Goal: Information Seeking & Learning: Check status

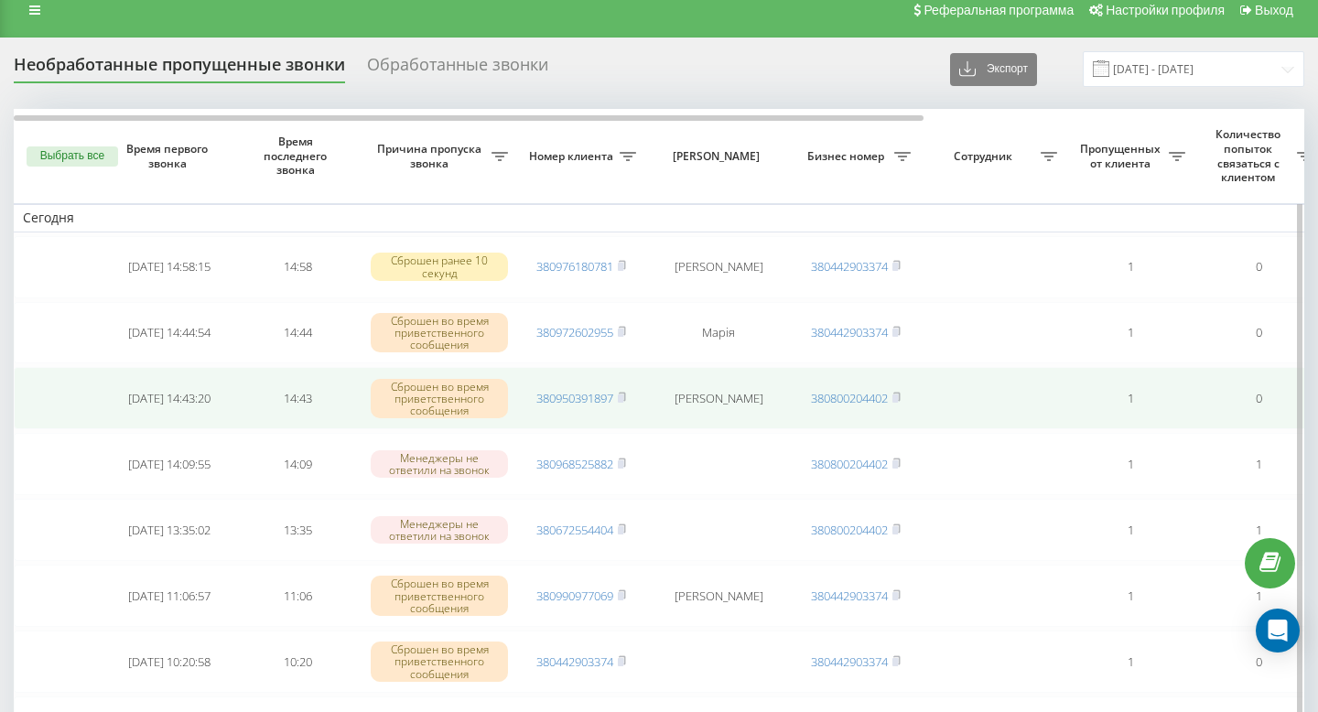
scroll to position [14, 0]
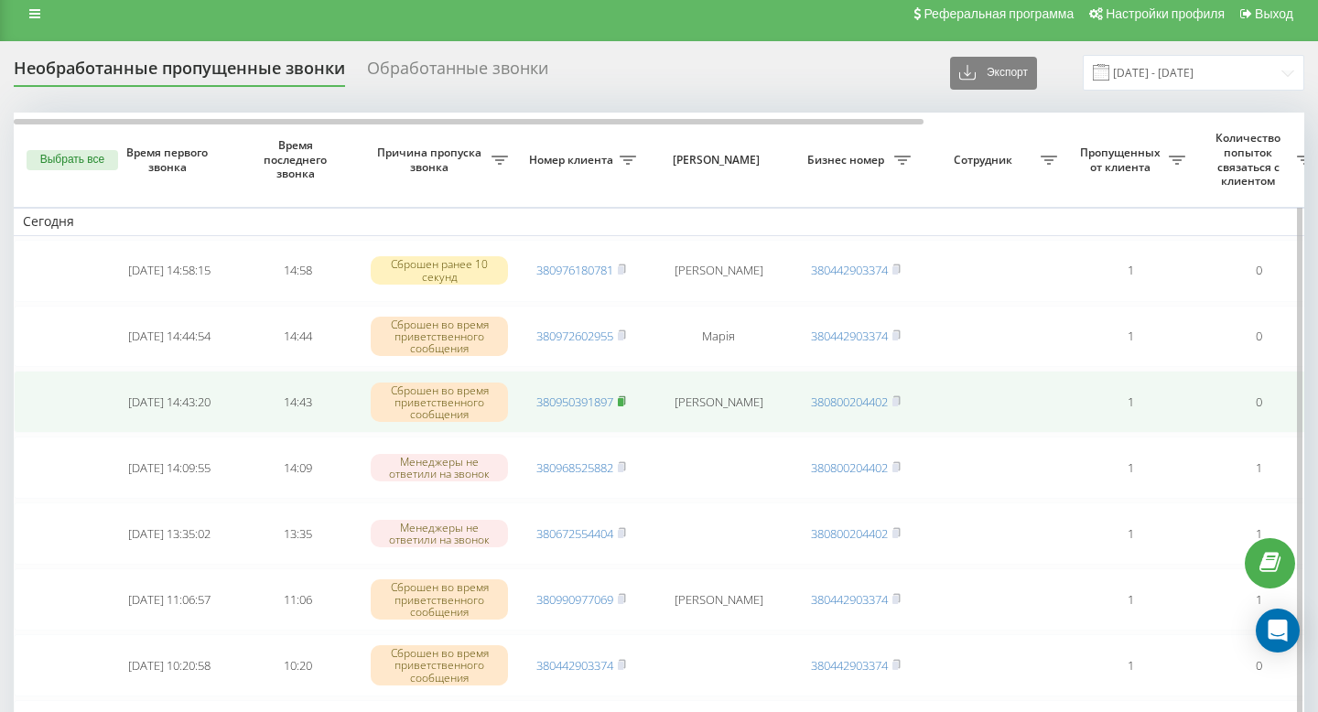
click at [623, 403] on rect at bounding box center [620, 402] width 5 height 8
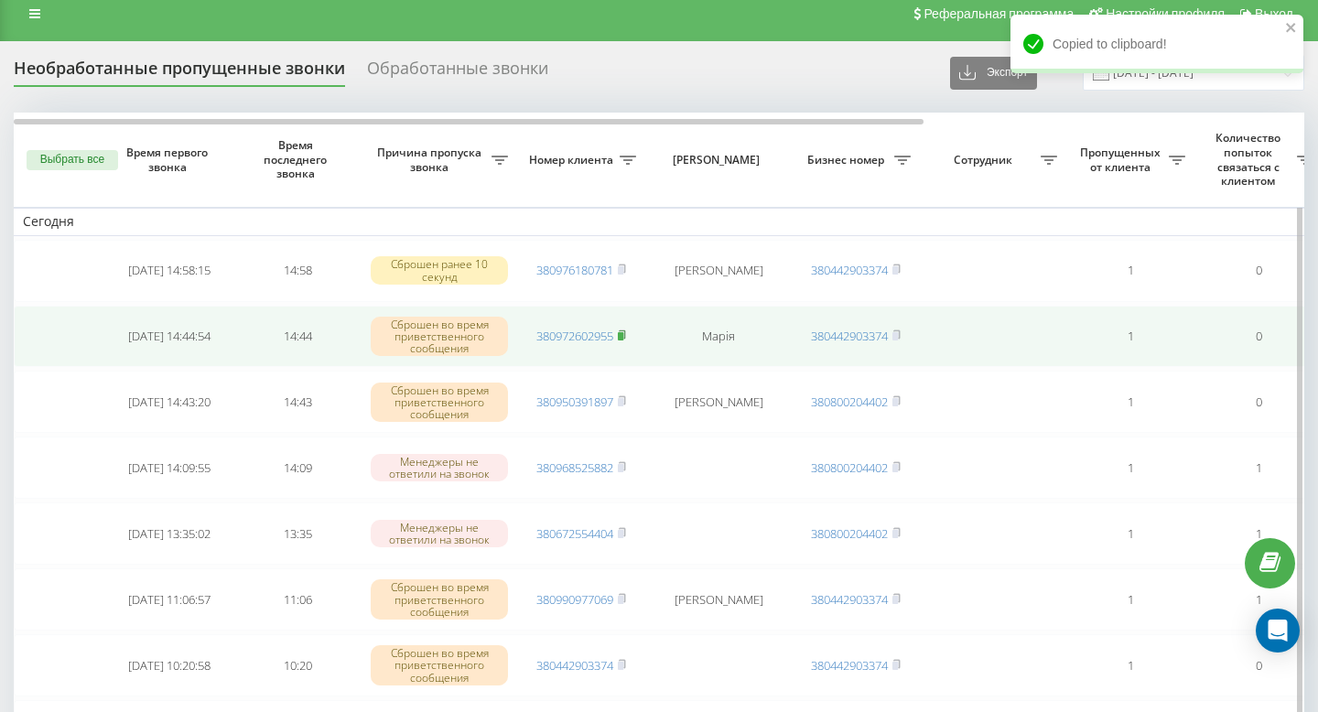
click at [625, 337] on icon at bounding box center [622, 334] width 6 height 8
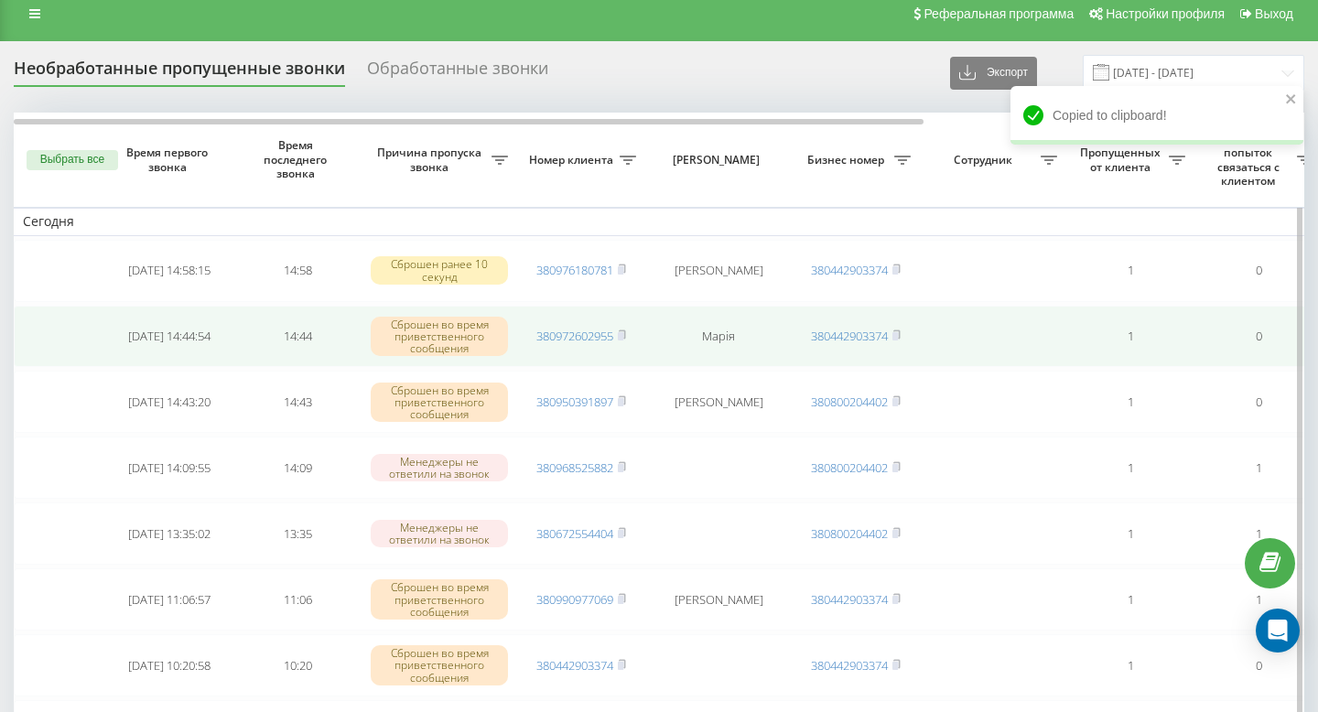
click at [628, 332] on td "380972602955" at bounding box center [581, 337] width 128 height 62
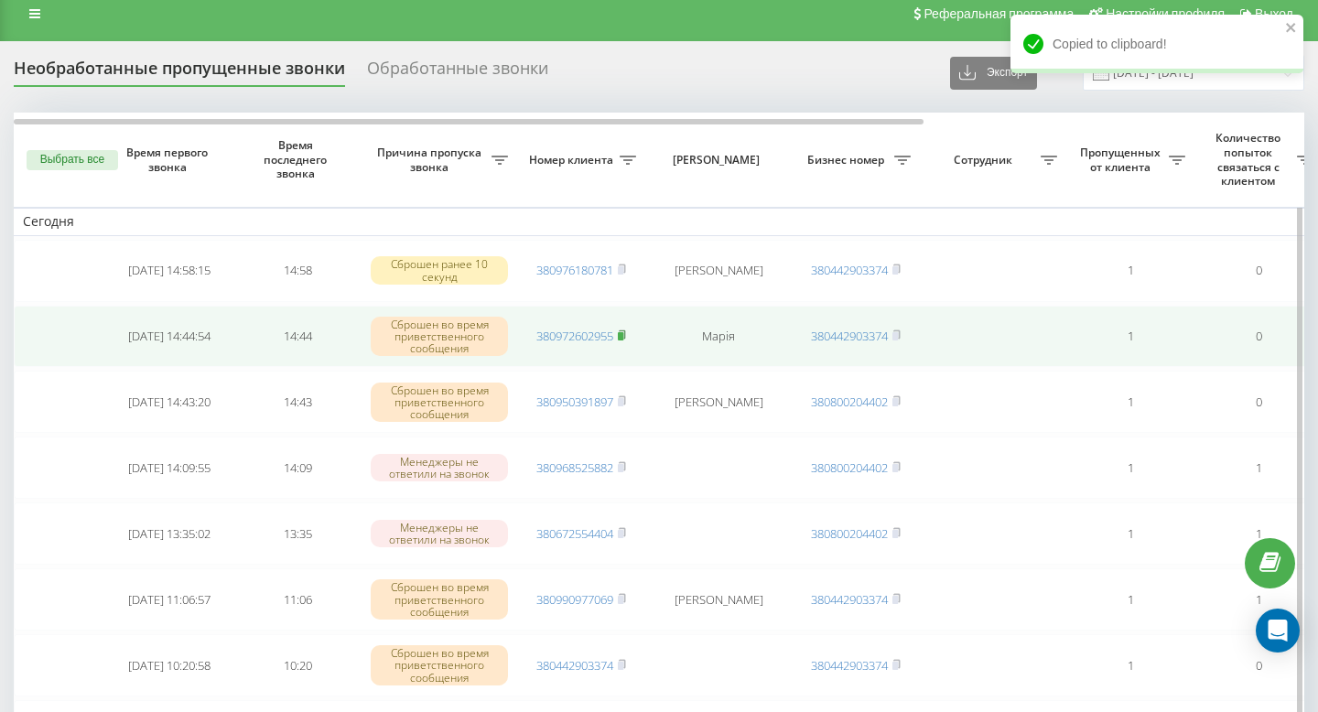
click at [623, 338] on rect at bounding box center [620, 336] width 5 height 8
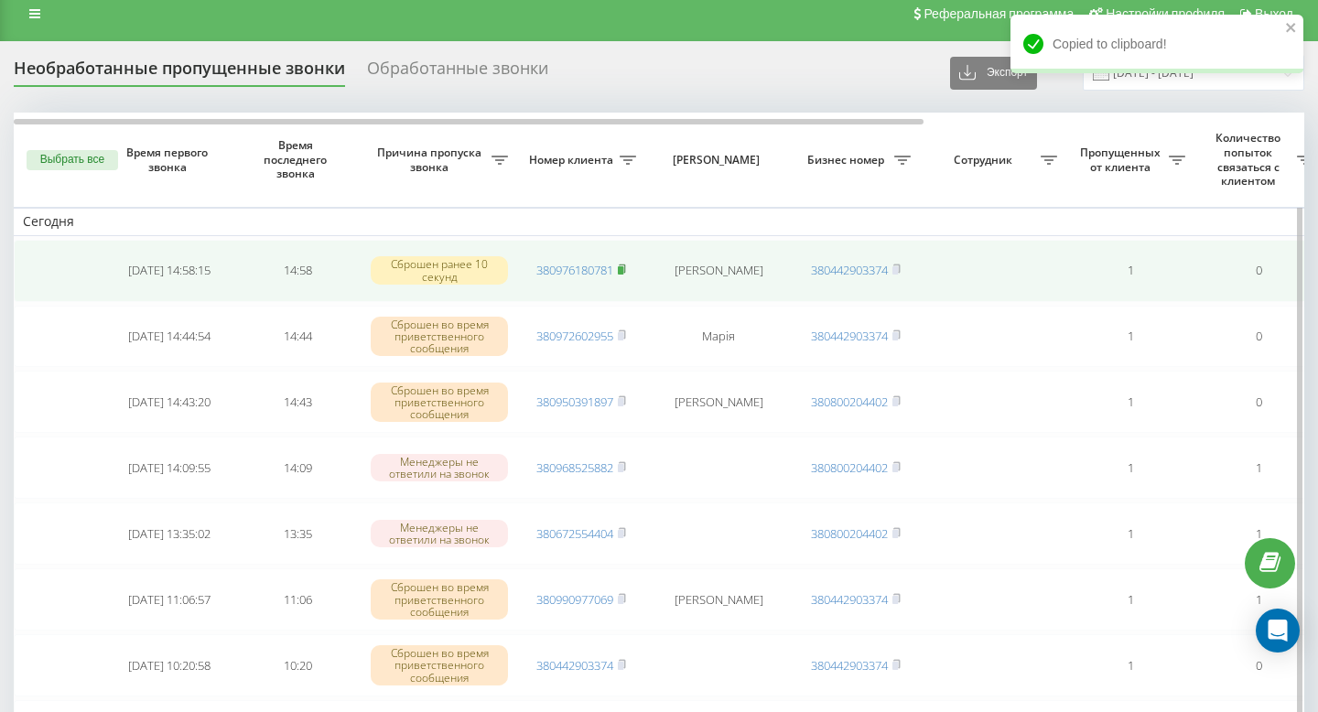
click at [623, 269] on rect at bounding box center [620, 270] width 5 height 8
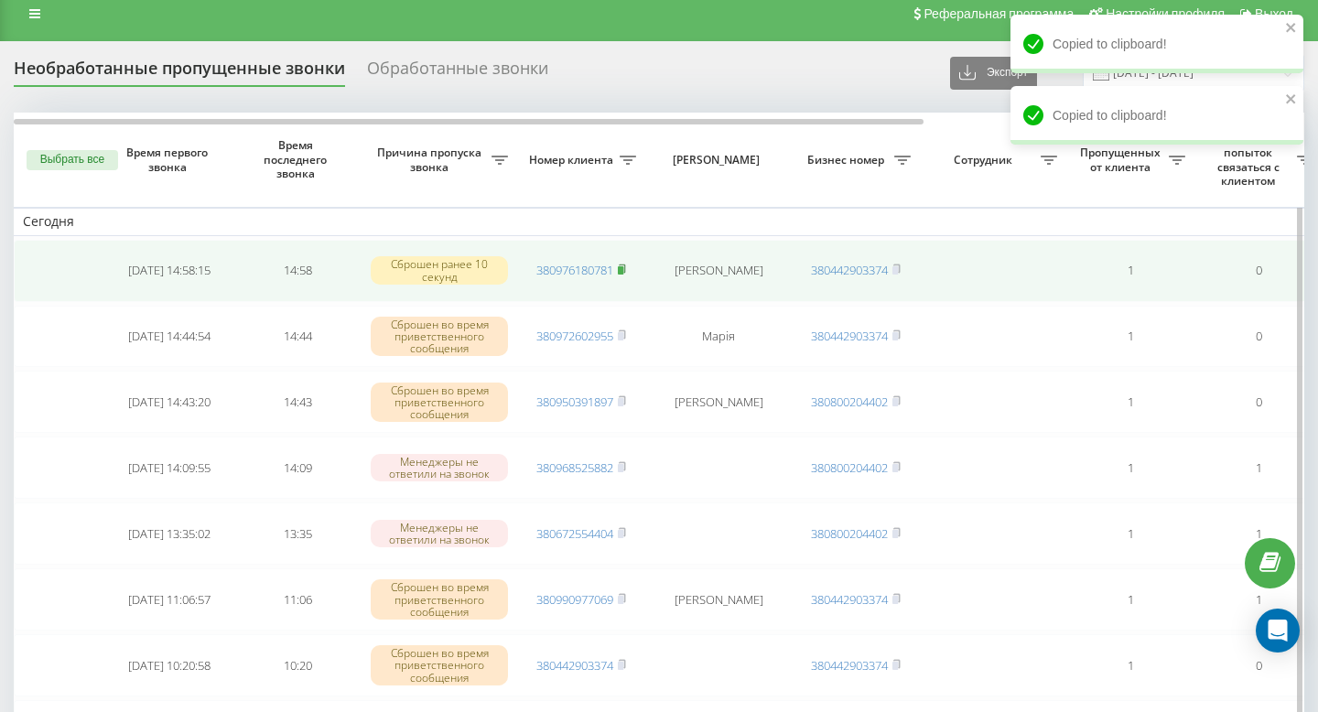
click at [625, 272] on icon at bounding box center [622, 268] width 6 height 8
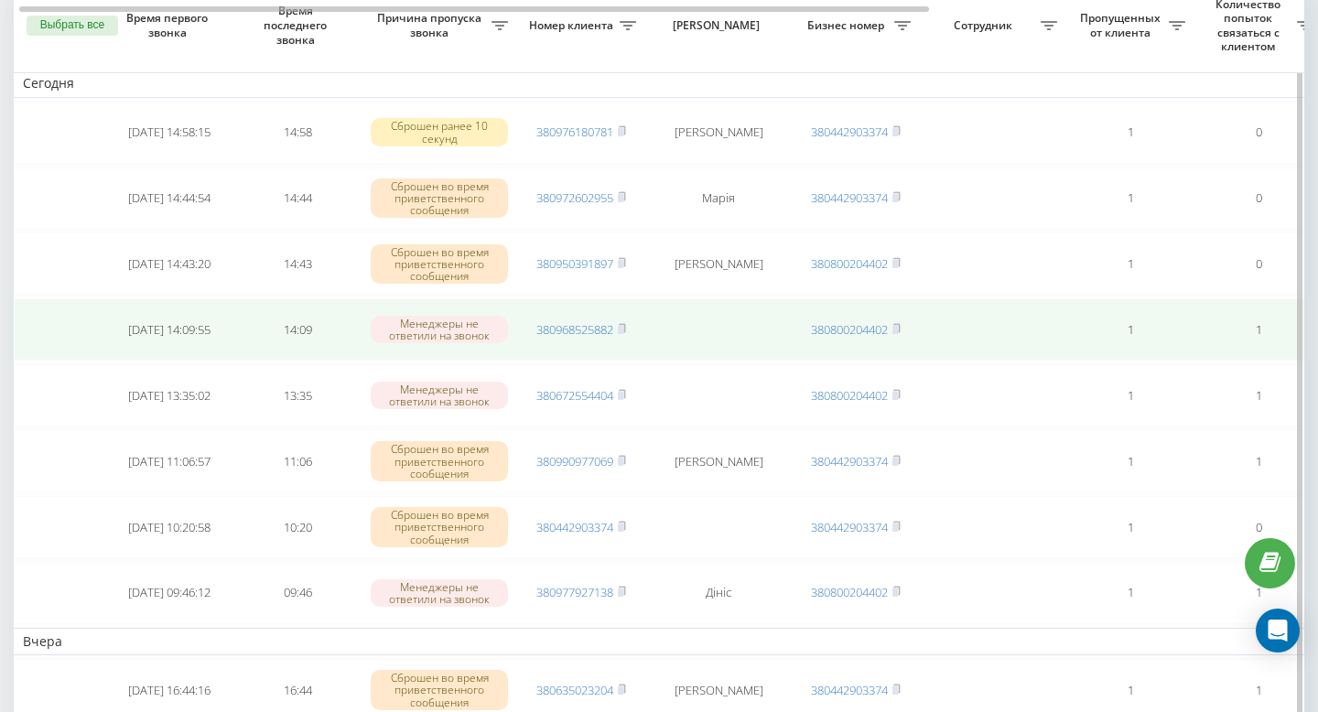
scroll to position [141, 0]
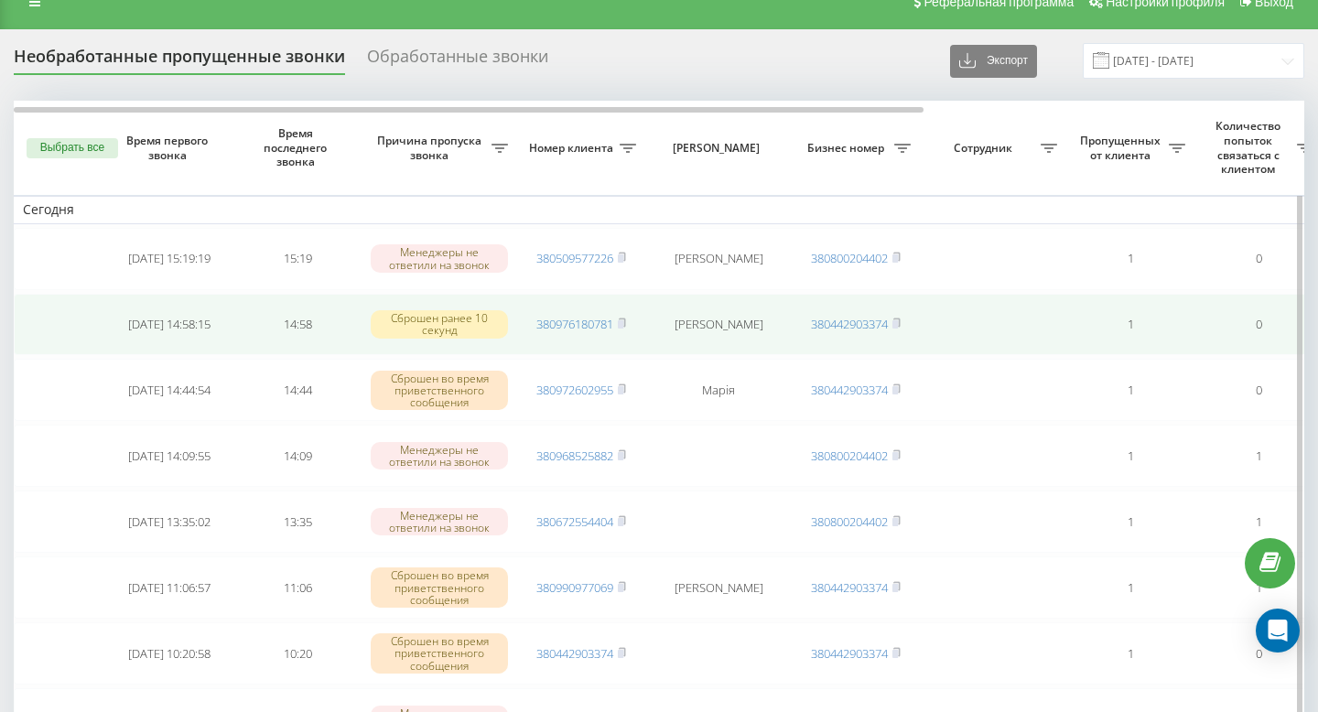
scroll to position [24, 0]
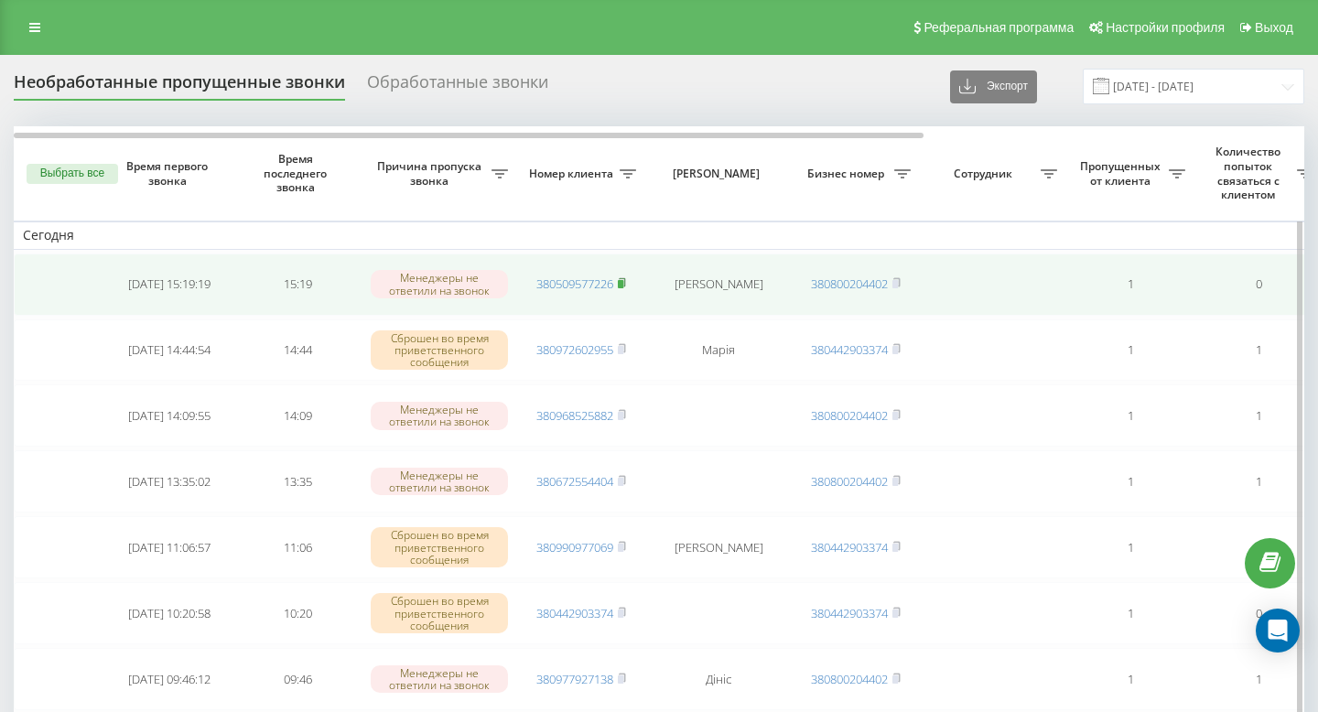
click at [623, 283] on rect at bounding box center [620, 284] width 5 height 8
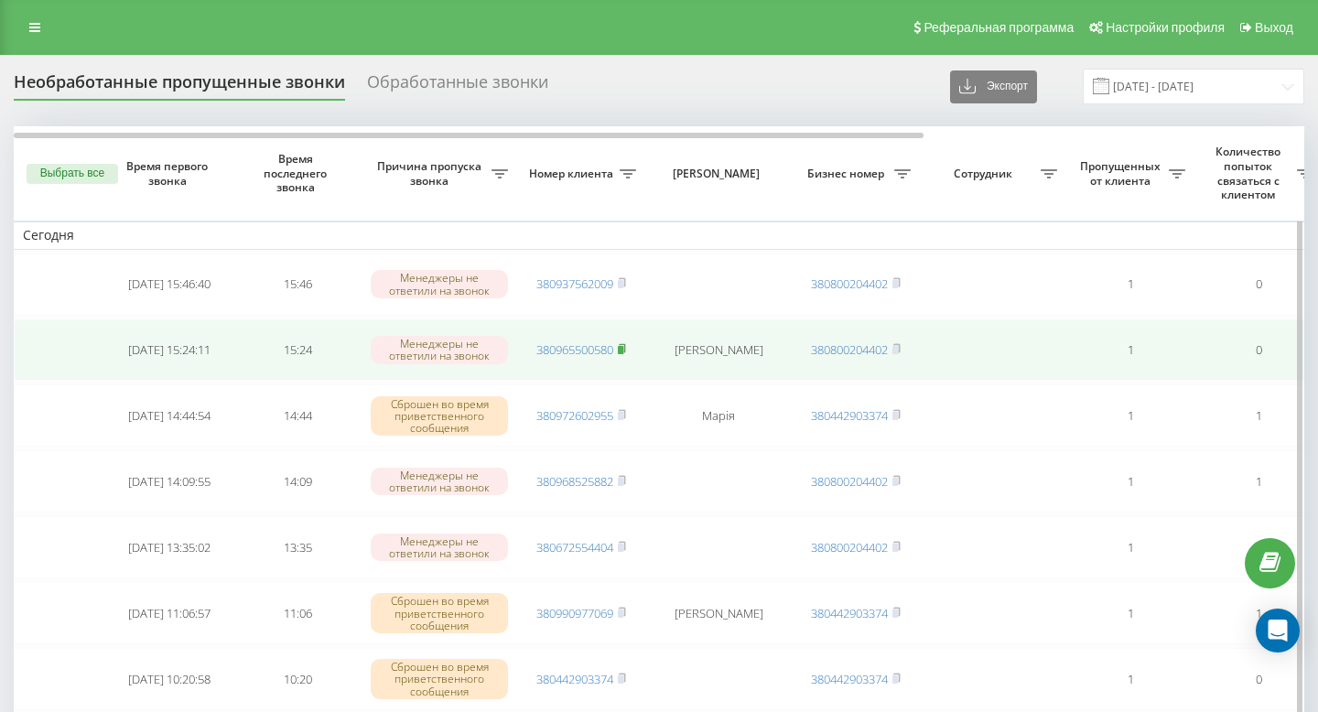
click at [623, 351] on rect at bounding box center [620, 350] width 5 height 8
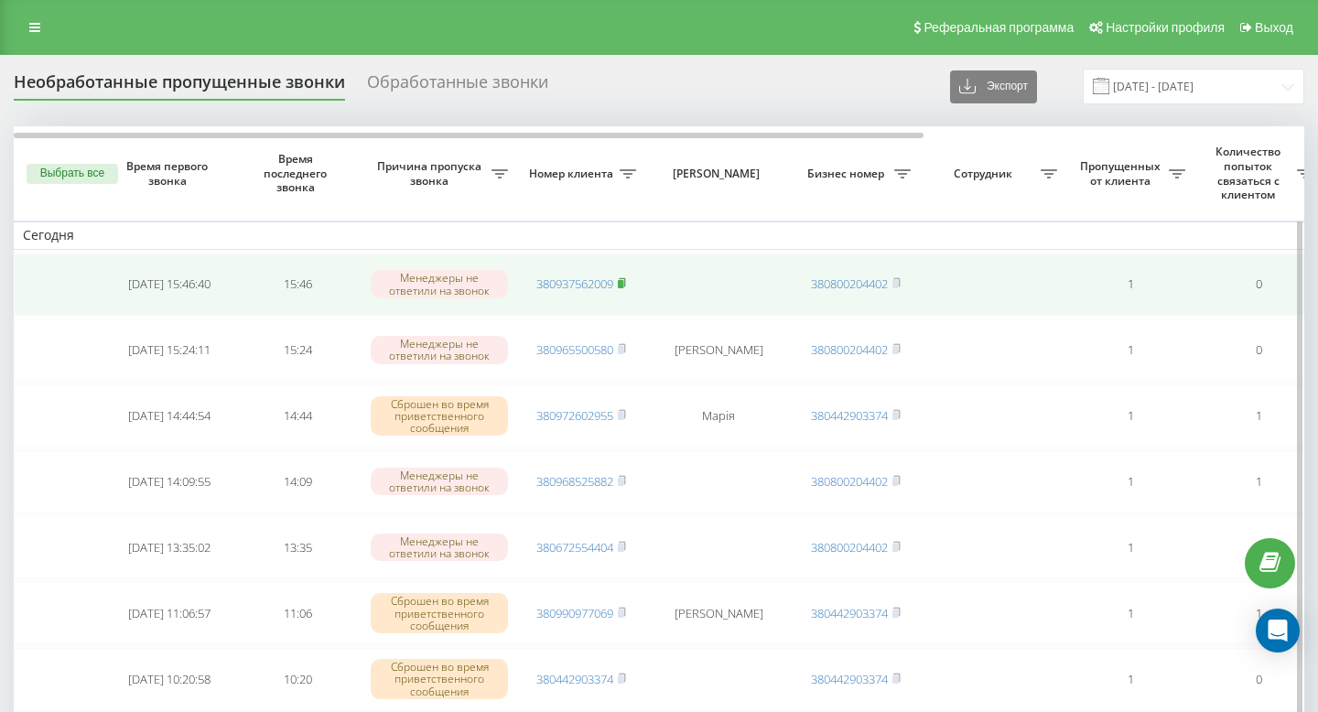
click at [623, 286] on rect at bounding box center [620, 284] width 5 height 8
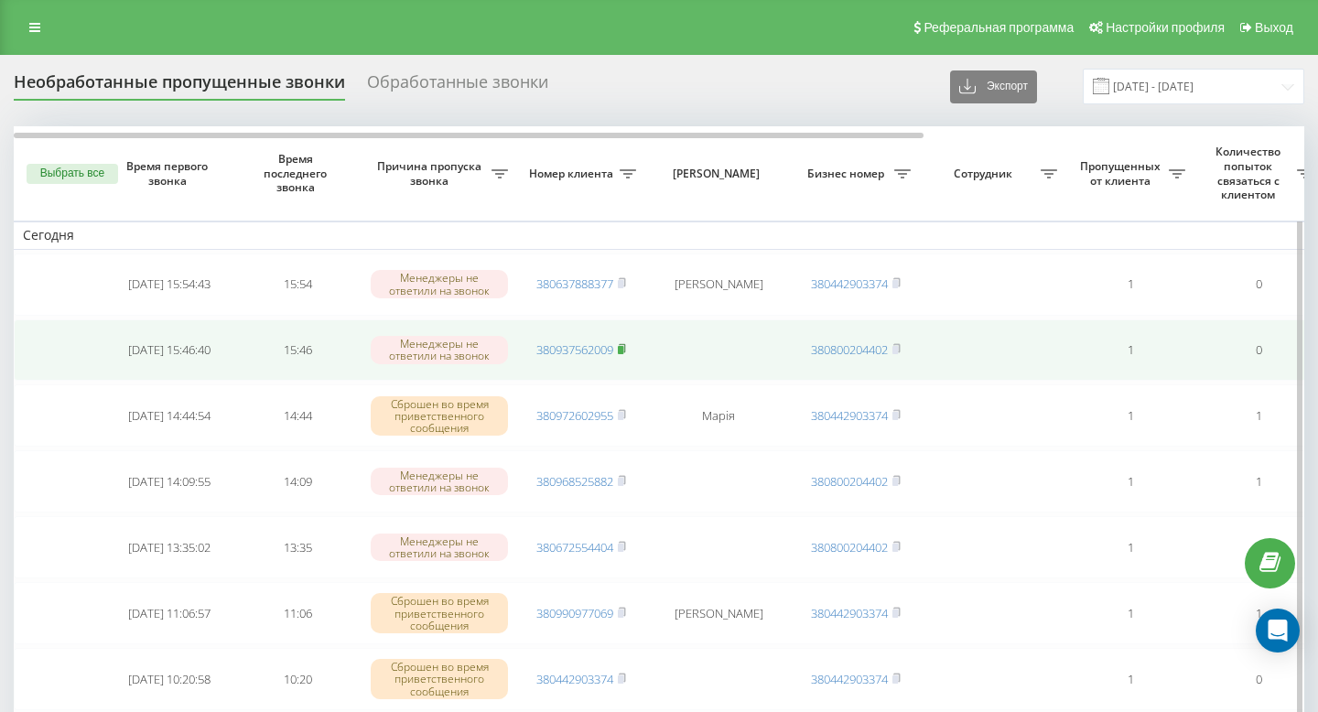
click at [625, 348] on icon at bounding box center [622, 348] width 6 height 8
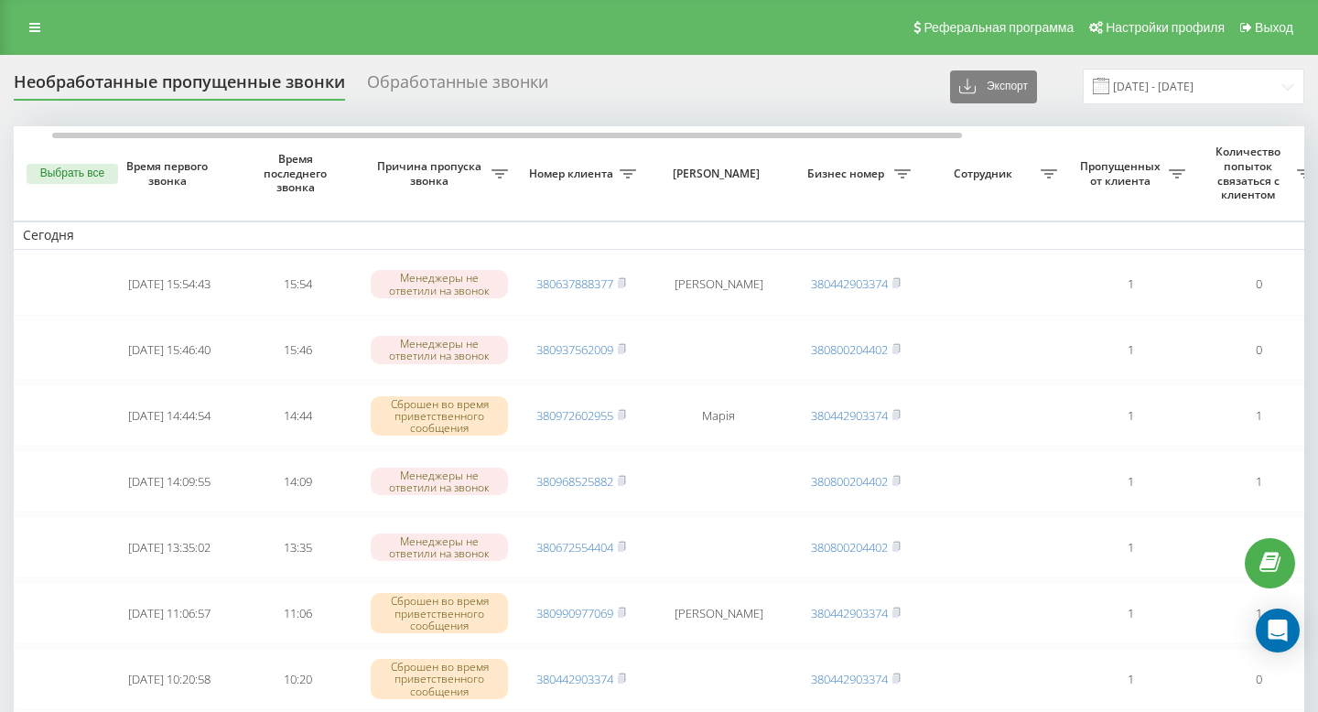
scroll to position [0, 35]
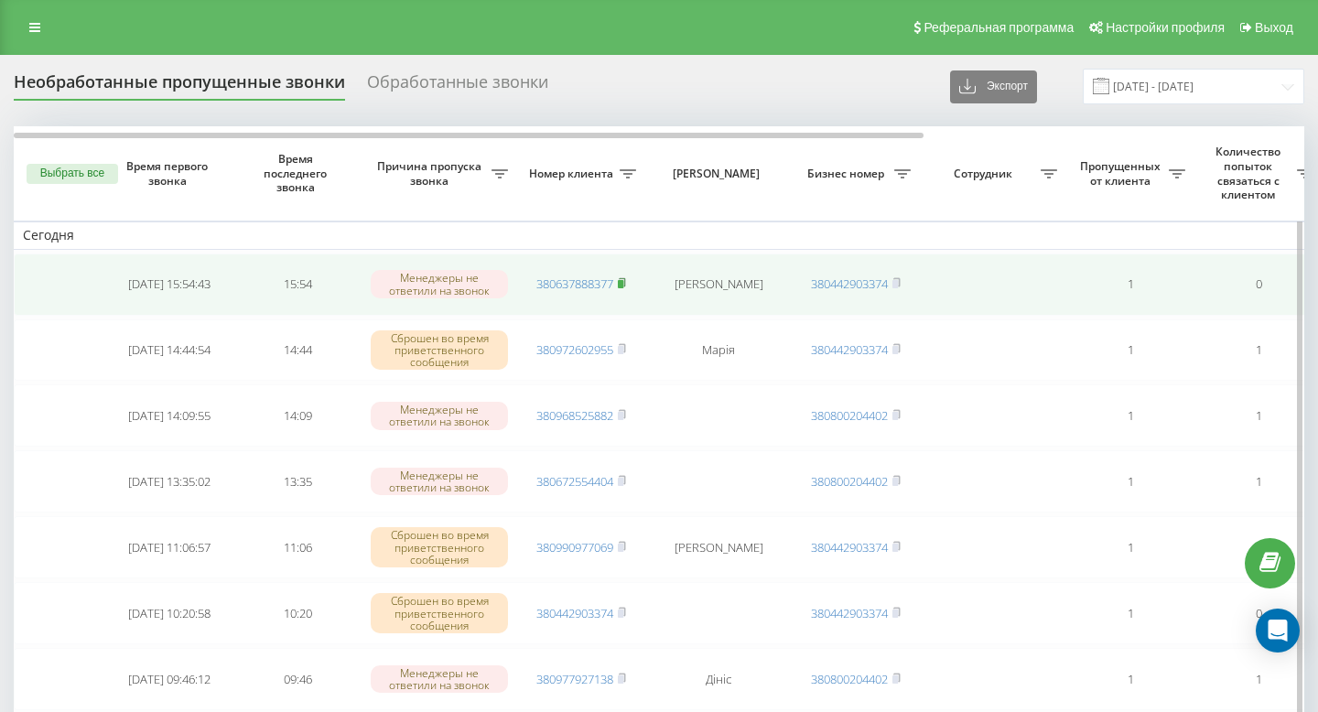
click at [622, 282] on rect at bounding box center [620, 284] width 5 height 8
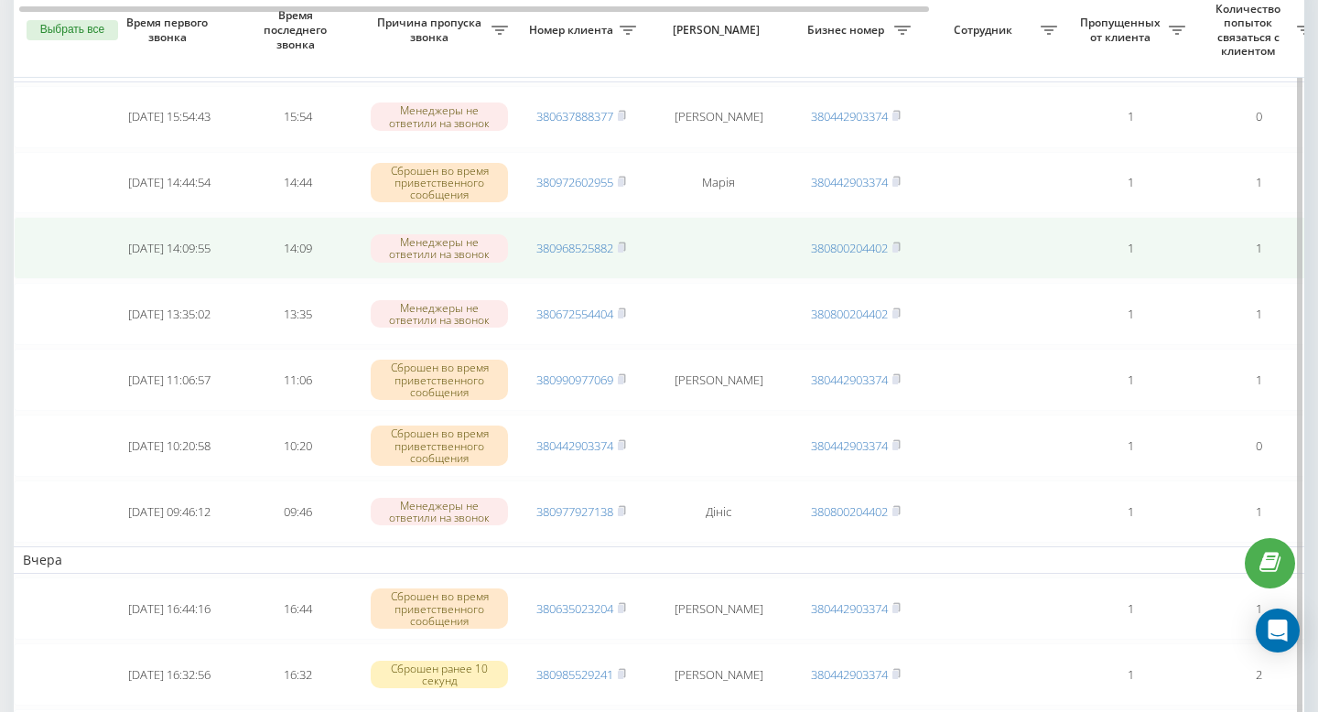
scroll to position [179, 0]
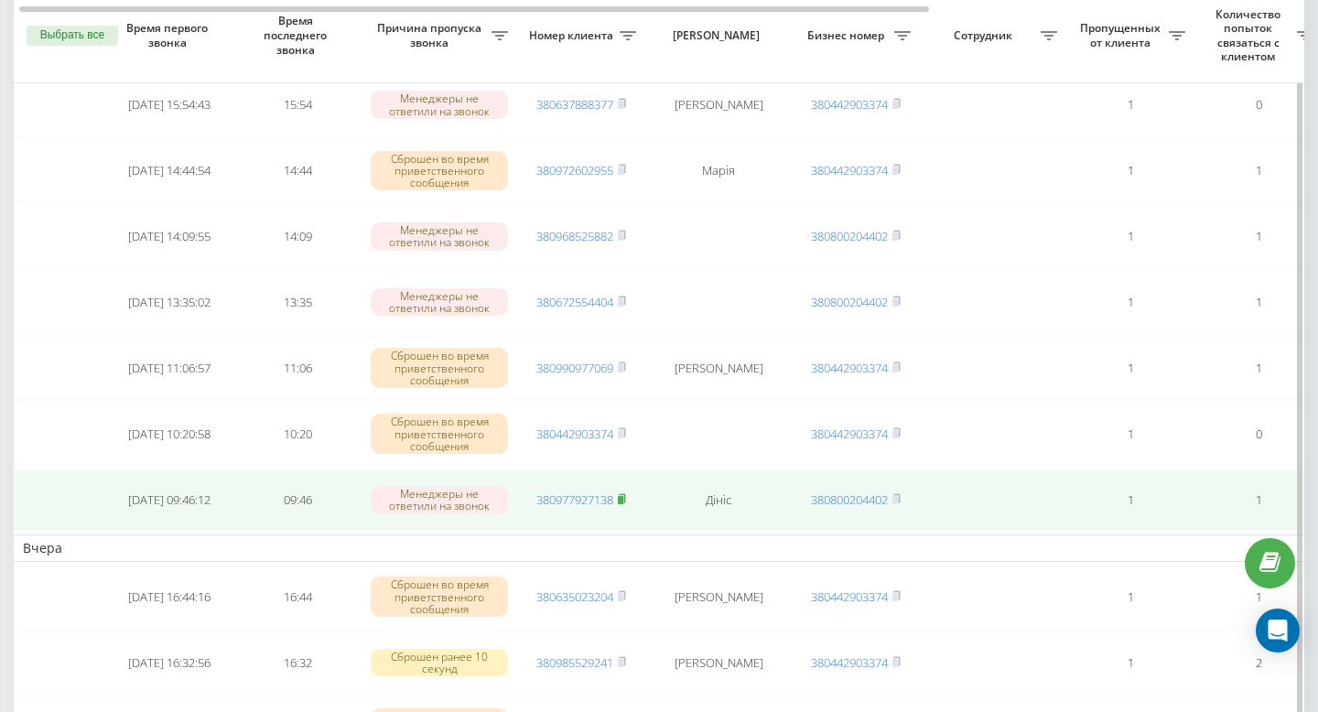
click at [622, 500] on rect at bounding box center [620, 500] width 5 height 8
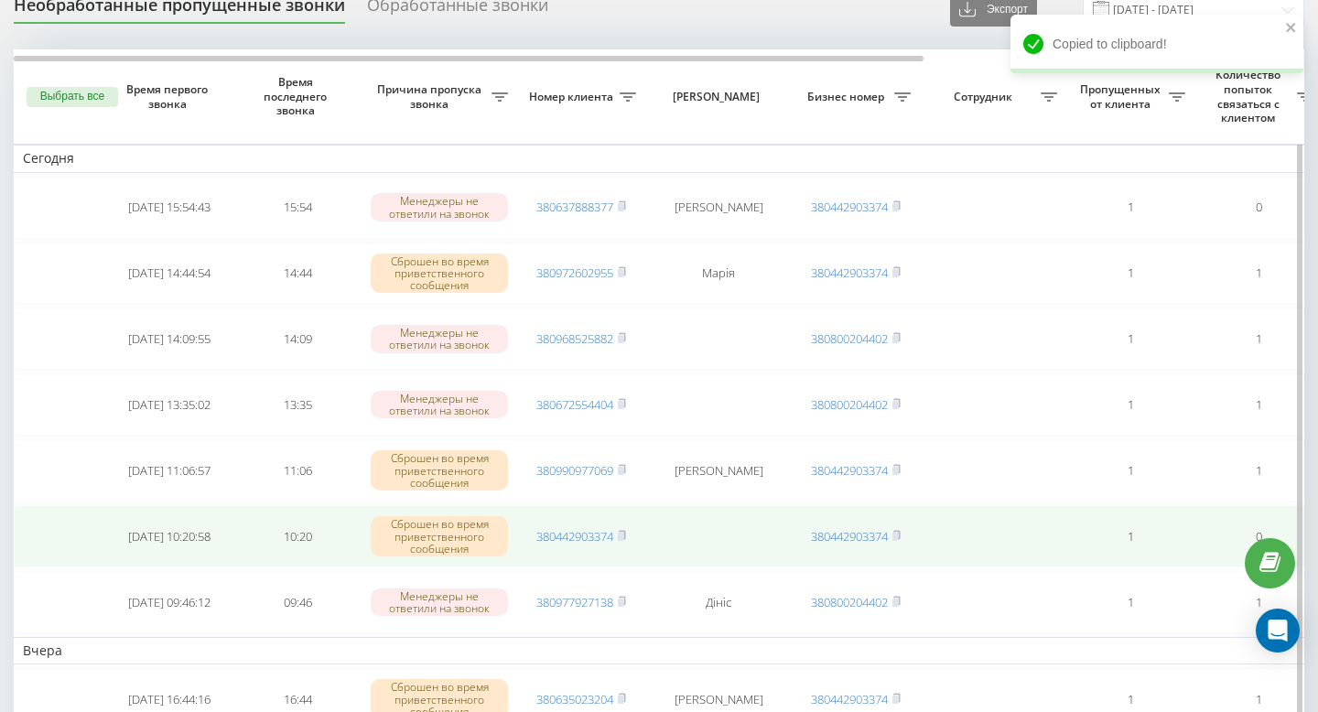
scroll to position [48, 0]
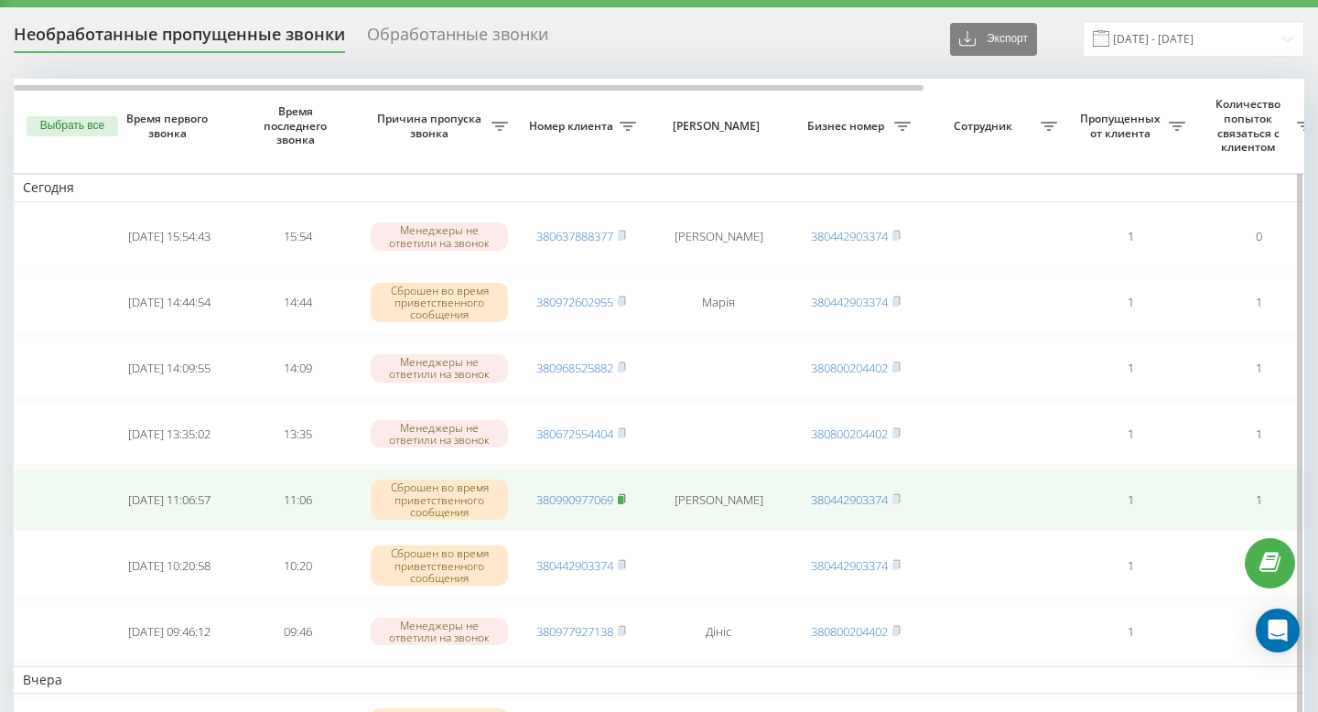
click at [626, 505] on span at bounding box center [622, 499] width 8 height 16
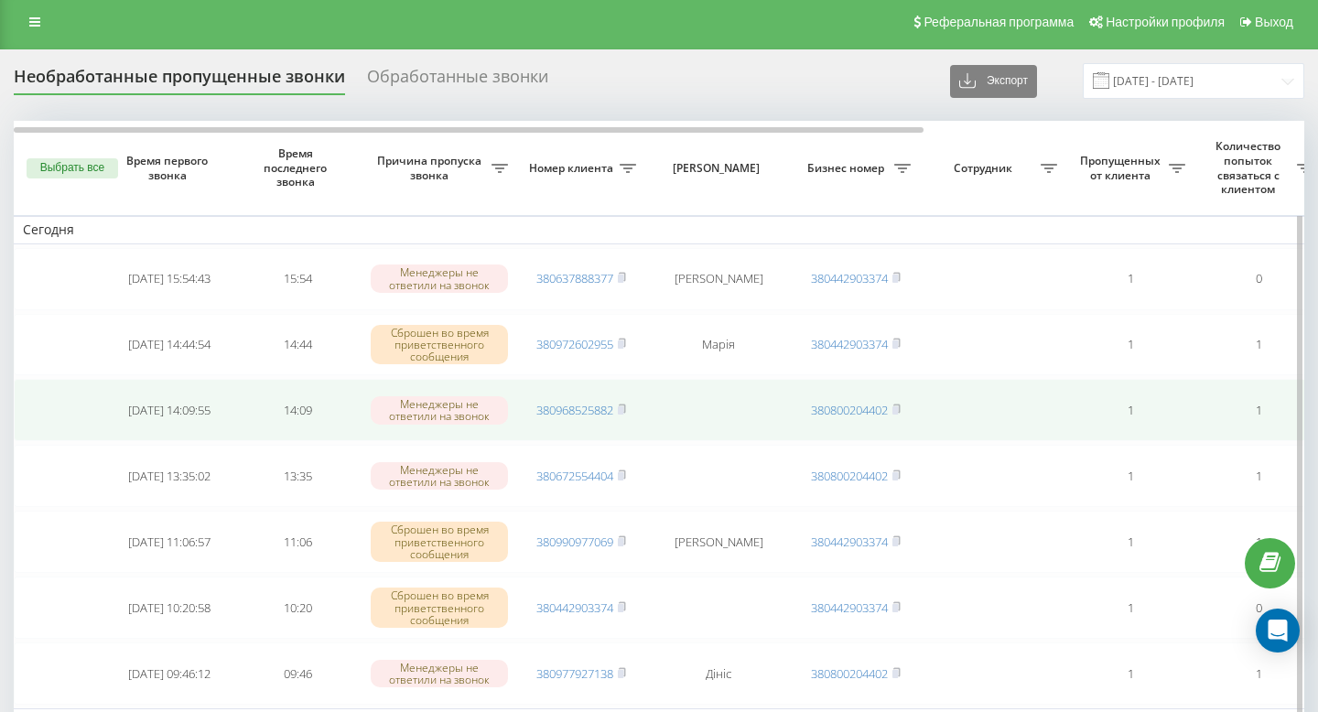
scroll to position [0, 0]
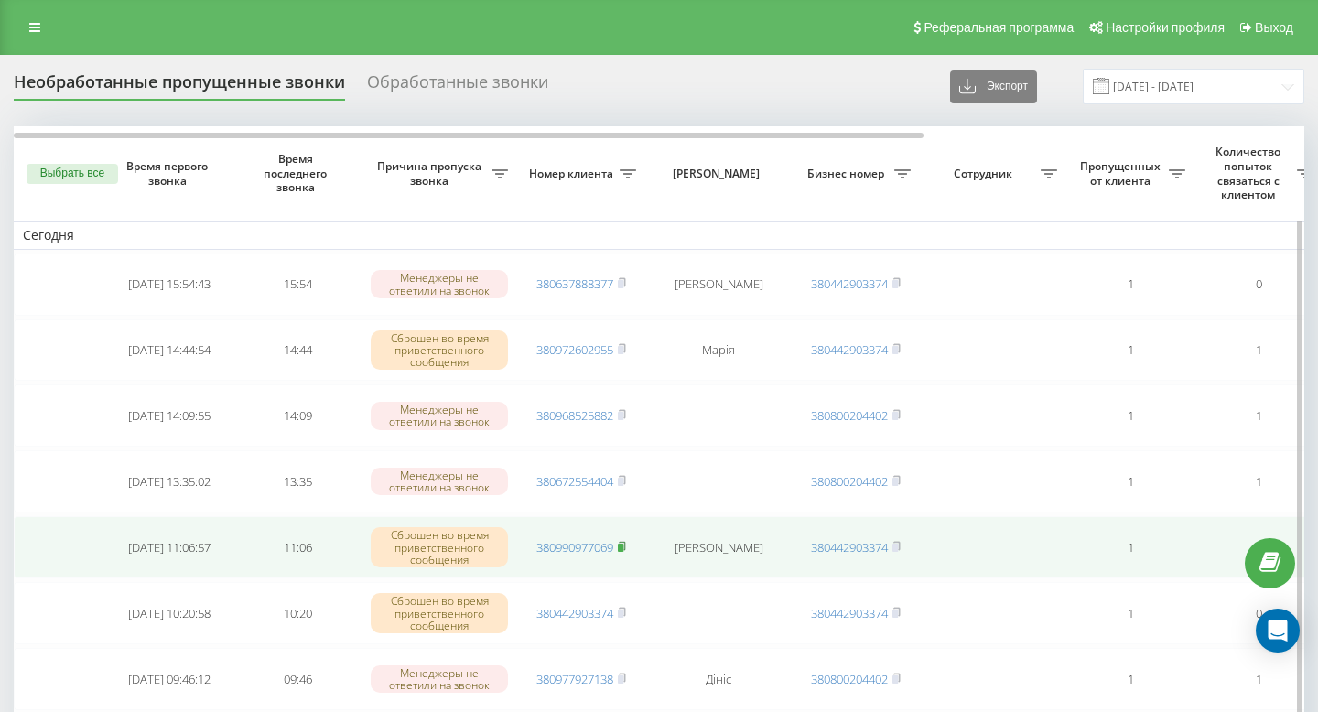
click at [623, 550] on rect at bounding box center [620, 548] width 5 height 8
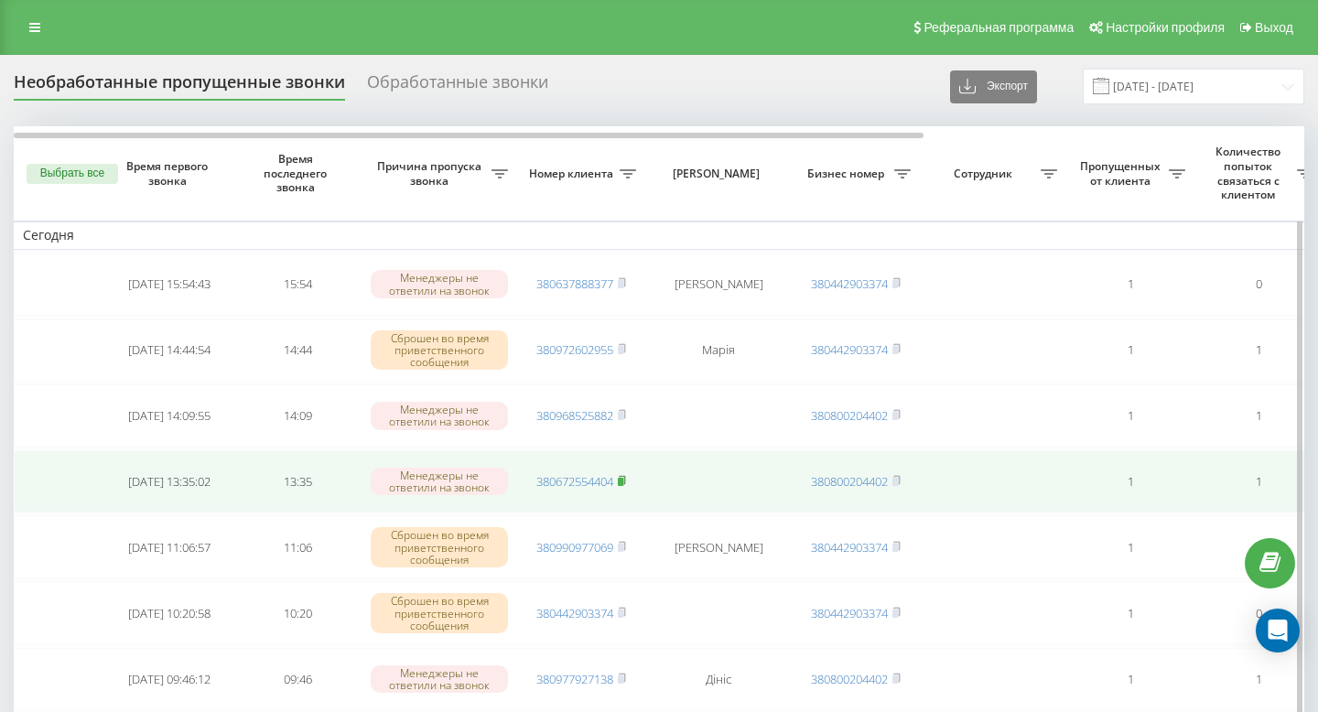
click at [626, 479] on icon at bounding box center [622, 480] width 8 height 11
click at [622, 479] on rect at bounding box center [620, 482] width 5 height 8
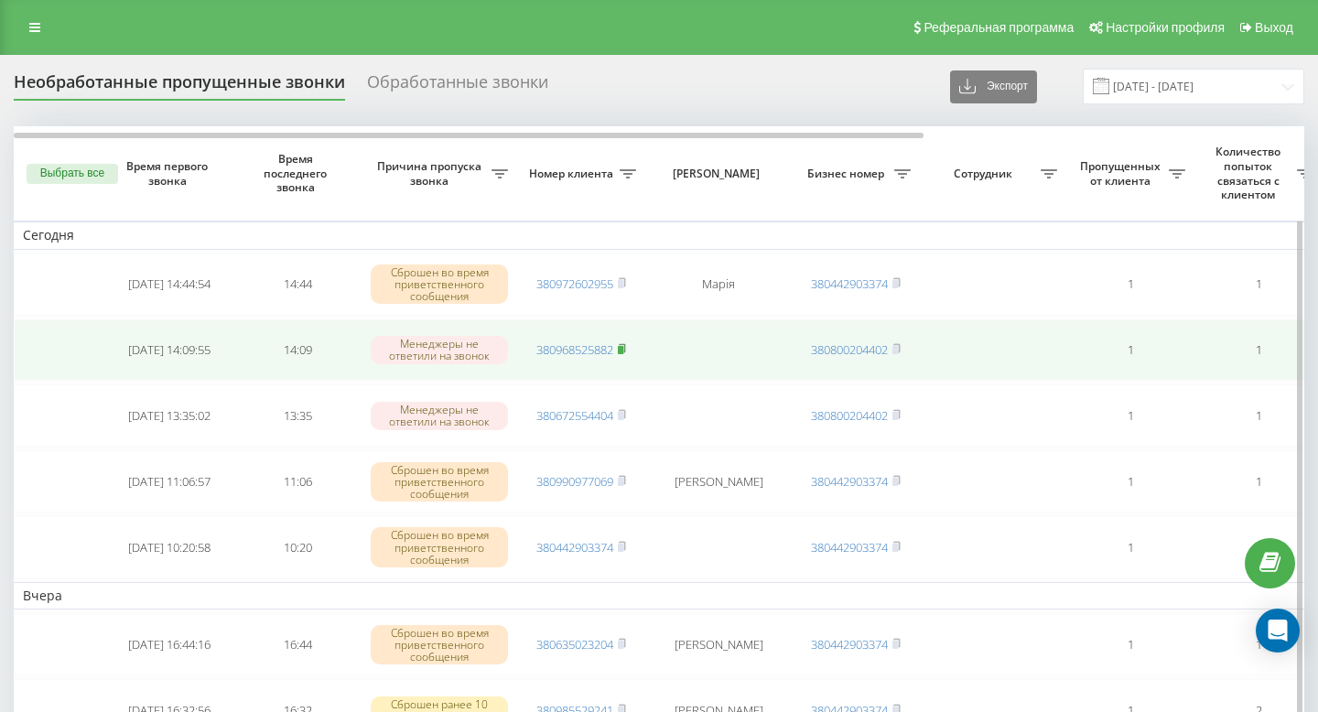
click at [626, 345] on icon at bounding box center [622, 348] width 8 height 11
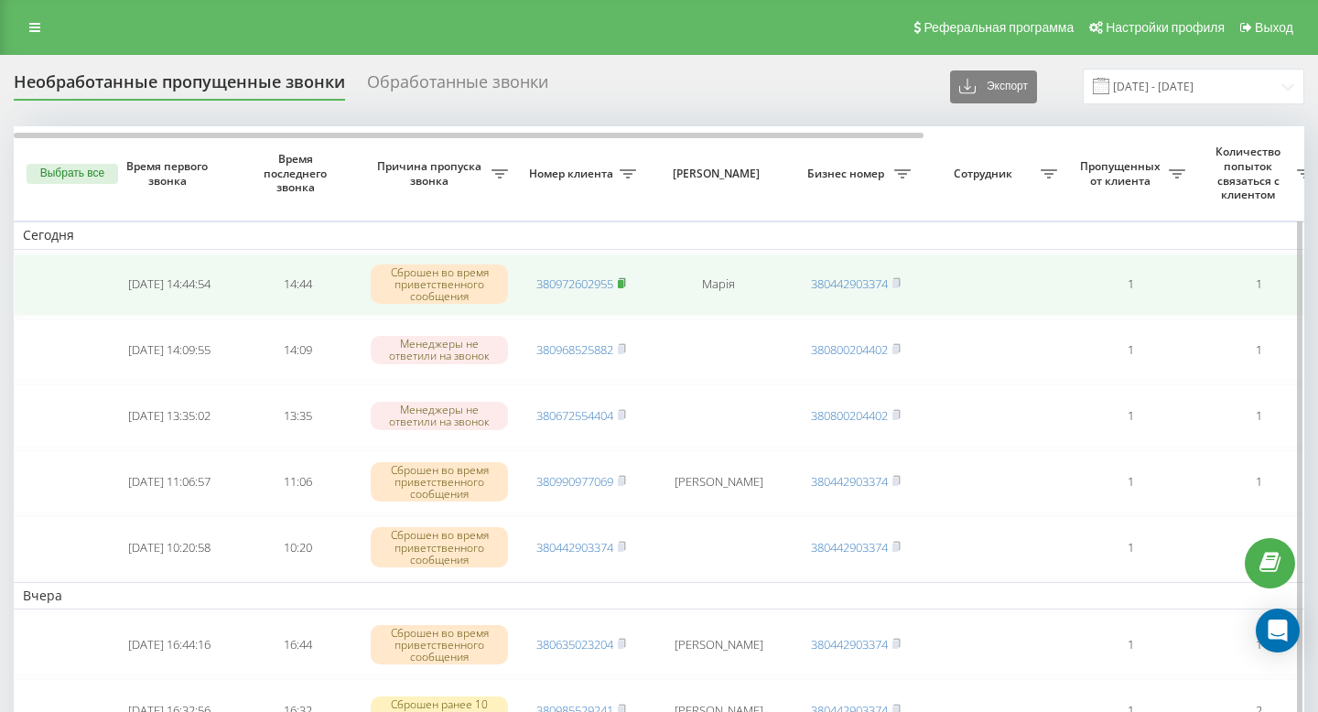
click at [626, 284] on icon at bounding box center [622, 282] width 8 height 11
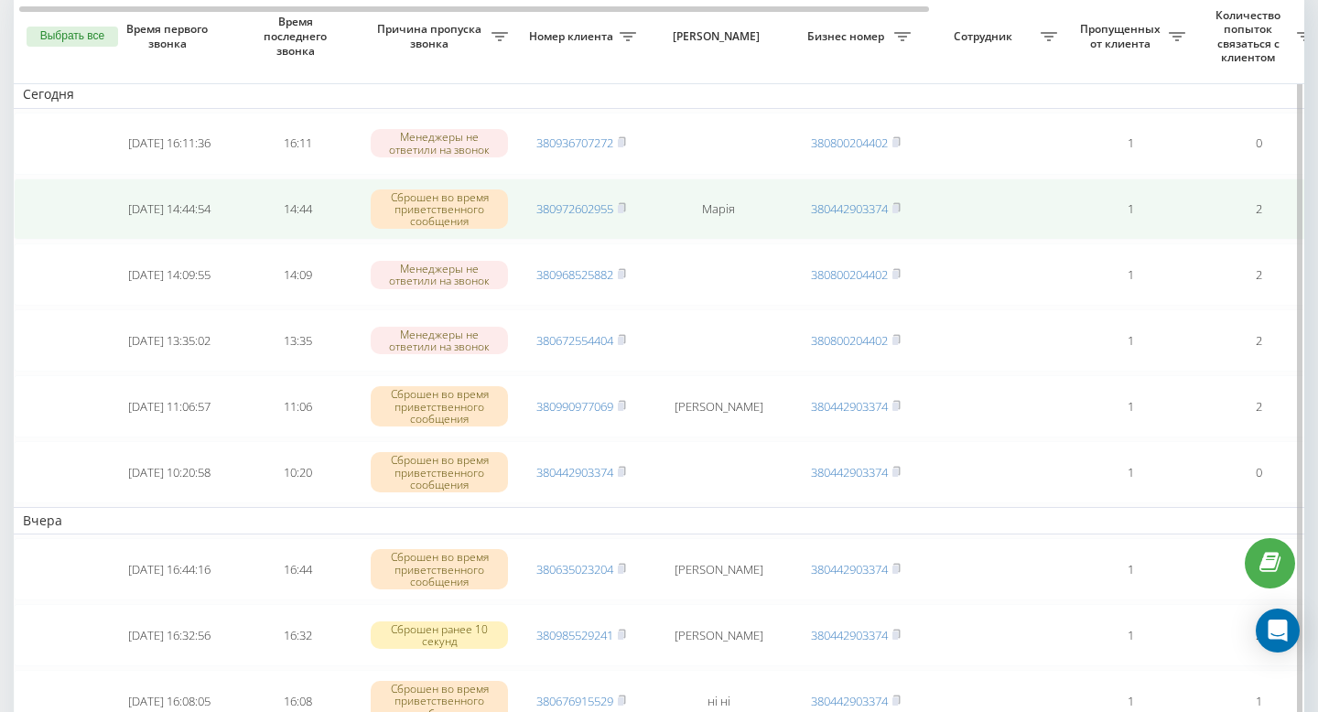
scroll to position [142, 0]
